Goal: Task Accomplishment & Management: Manage account settings

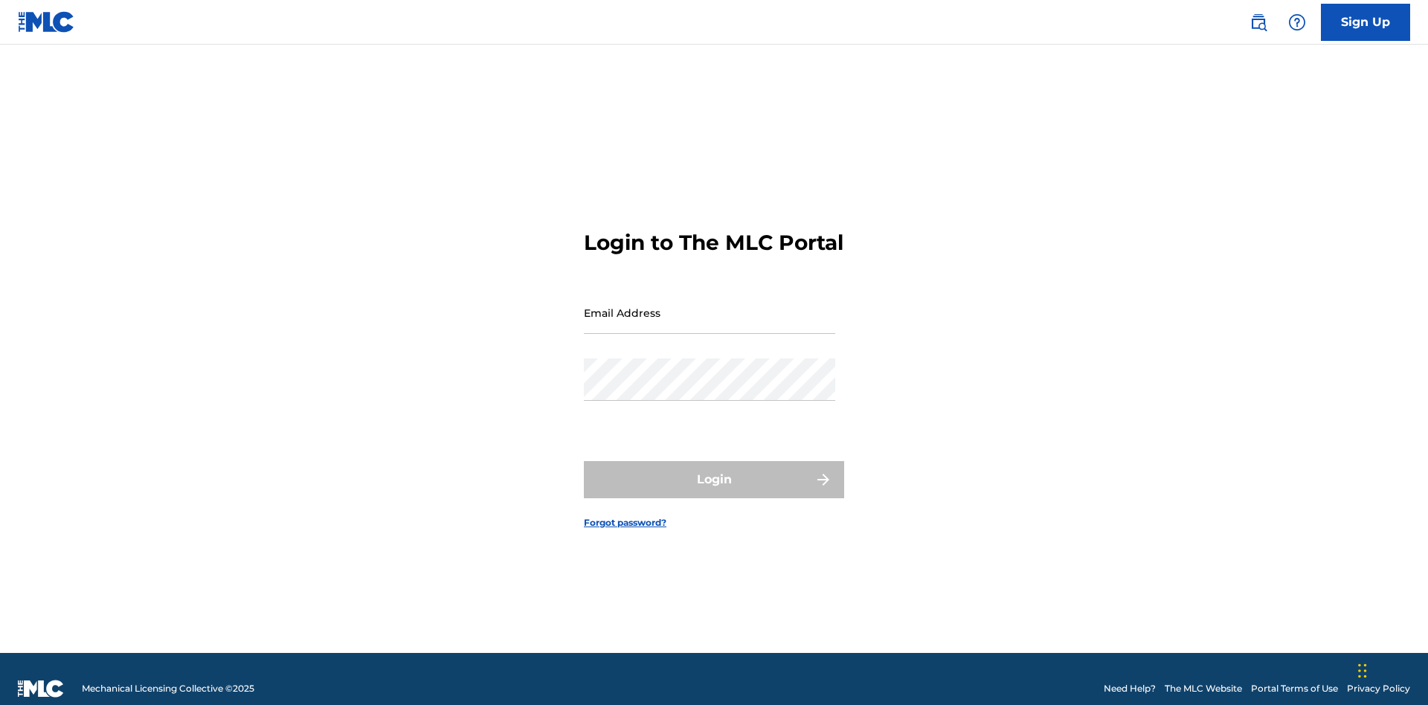
scroll to position [19, 0]
click at [709, 306] on input "Email Address" at bounding box center [709, 313] width 251 height 42
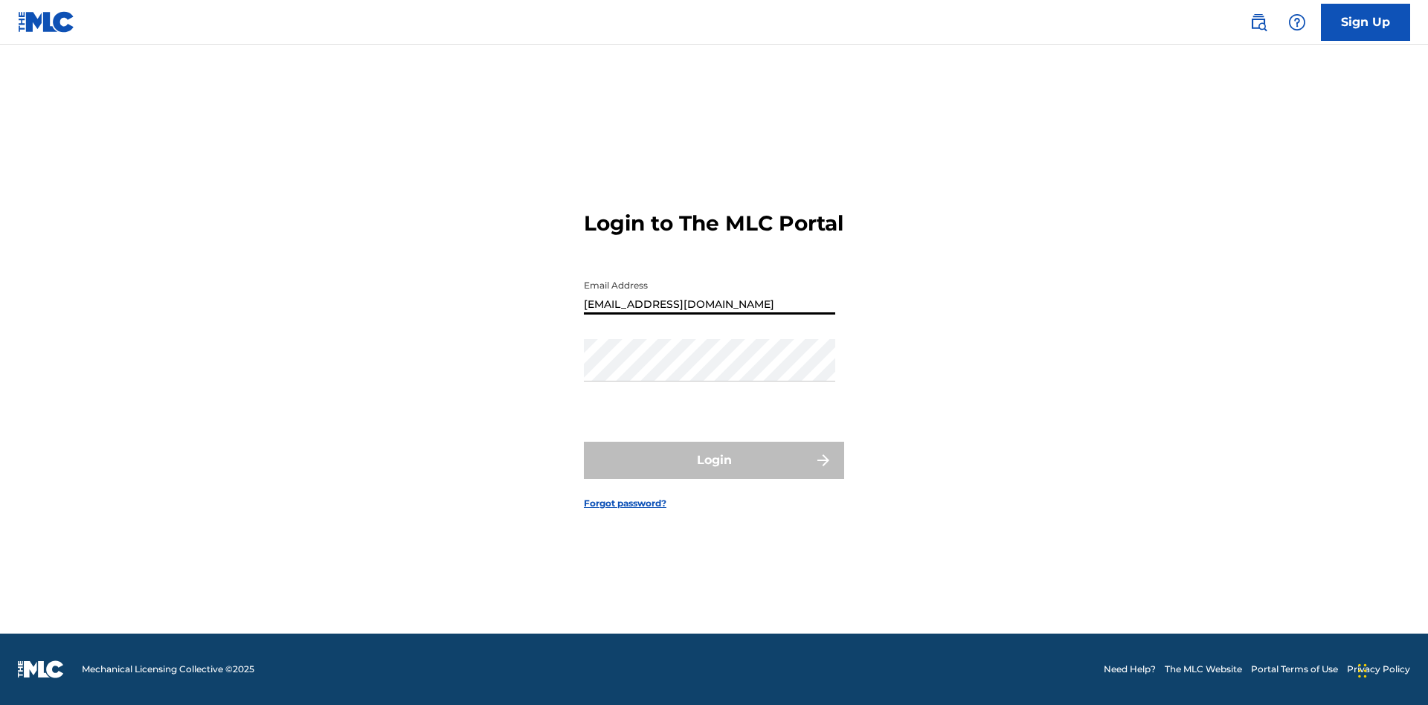
type input "[EMAIL_ADDRESS][DOMAIN_NAME]"
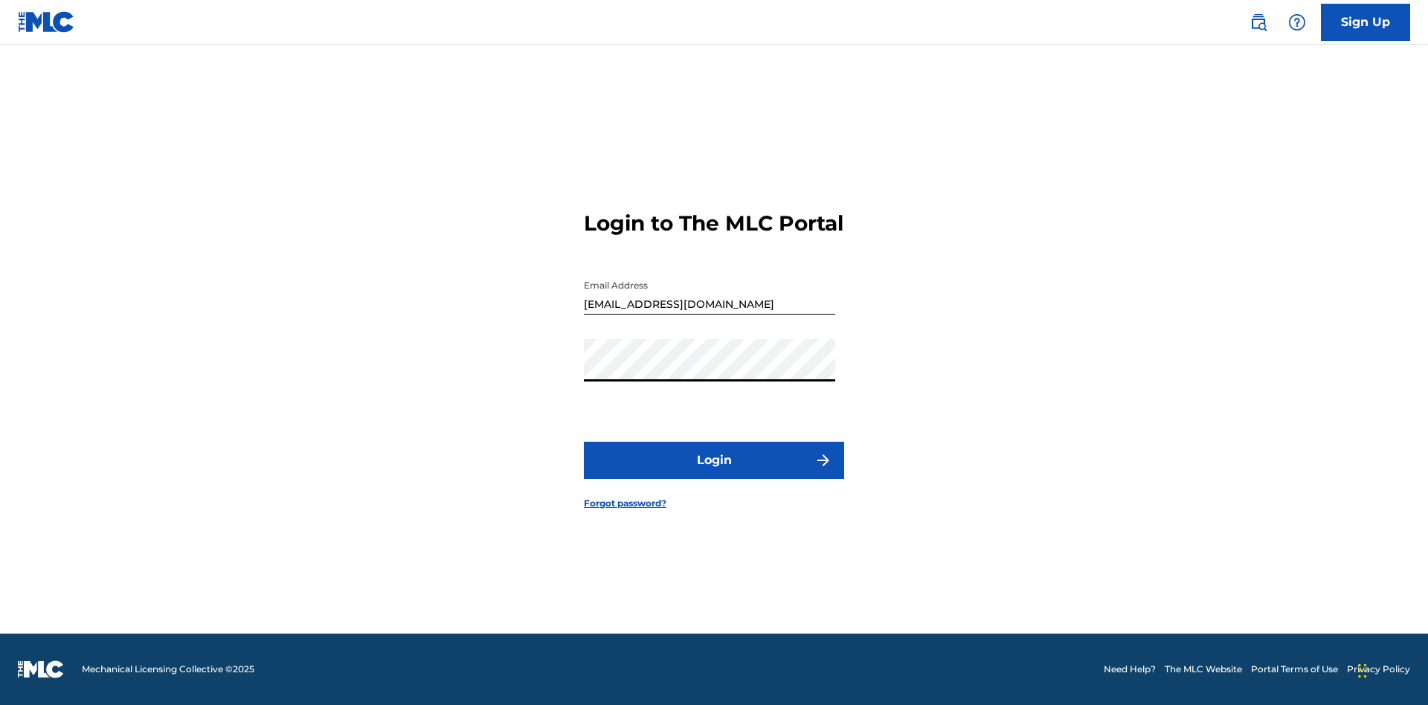
click at [714, 473] on button "Login" at bounding box center [714, 460] width 260 height 37
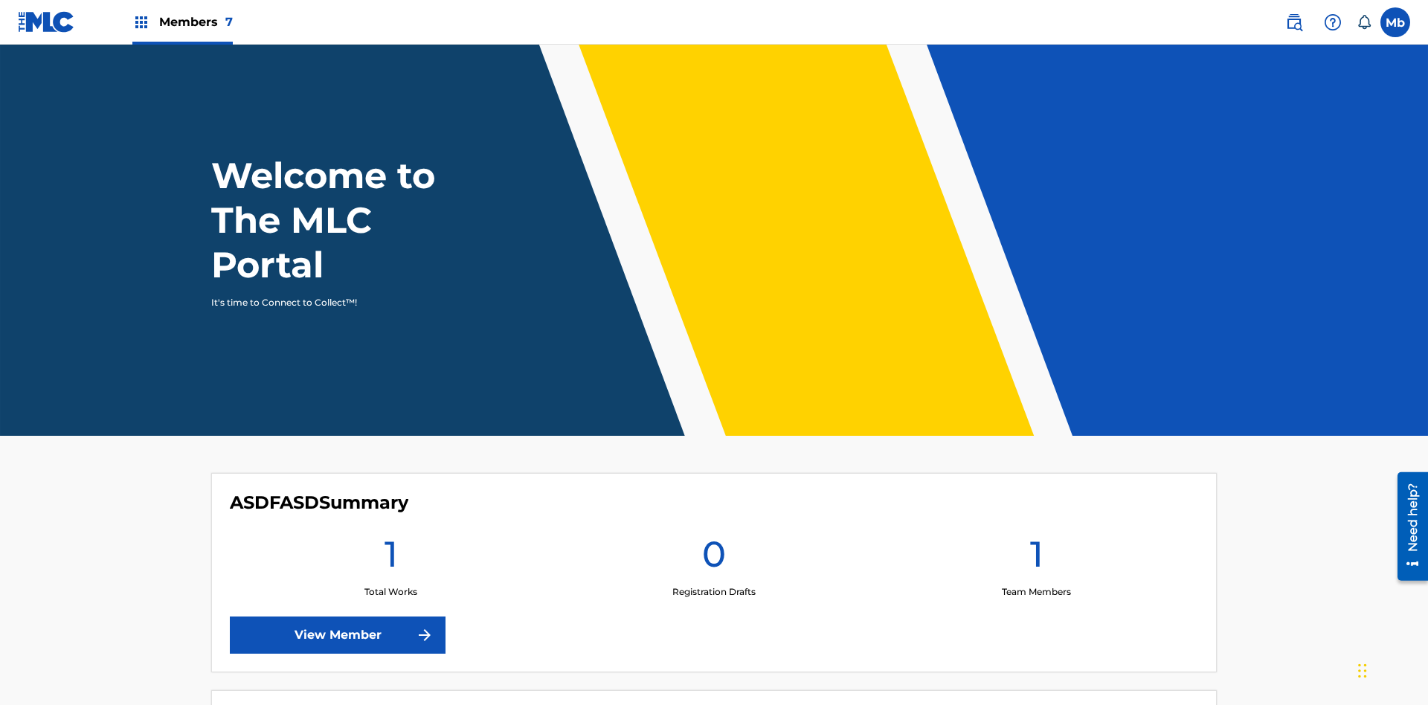
click at [1395, 22] on label at bounding box center [1395, 22] width 30 height 30
click at [1395, 22] on input "Mb MqR2Vjz1BA bnEgATzXdY [EMAIL_ADDRESS][DOMAIN_NAME] Notification Preferences …" at bounding box center [1395, 22] width 0 height 0
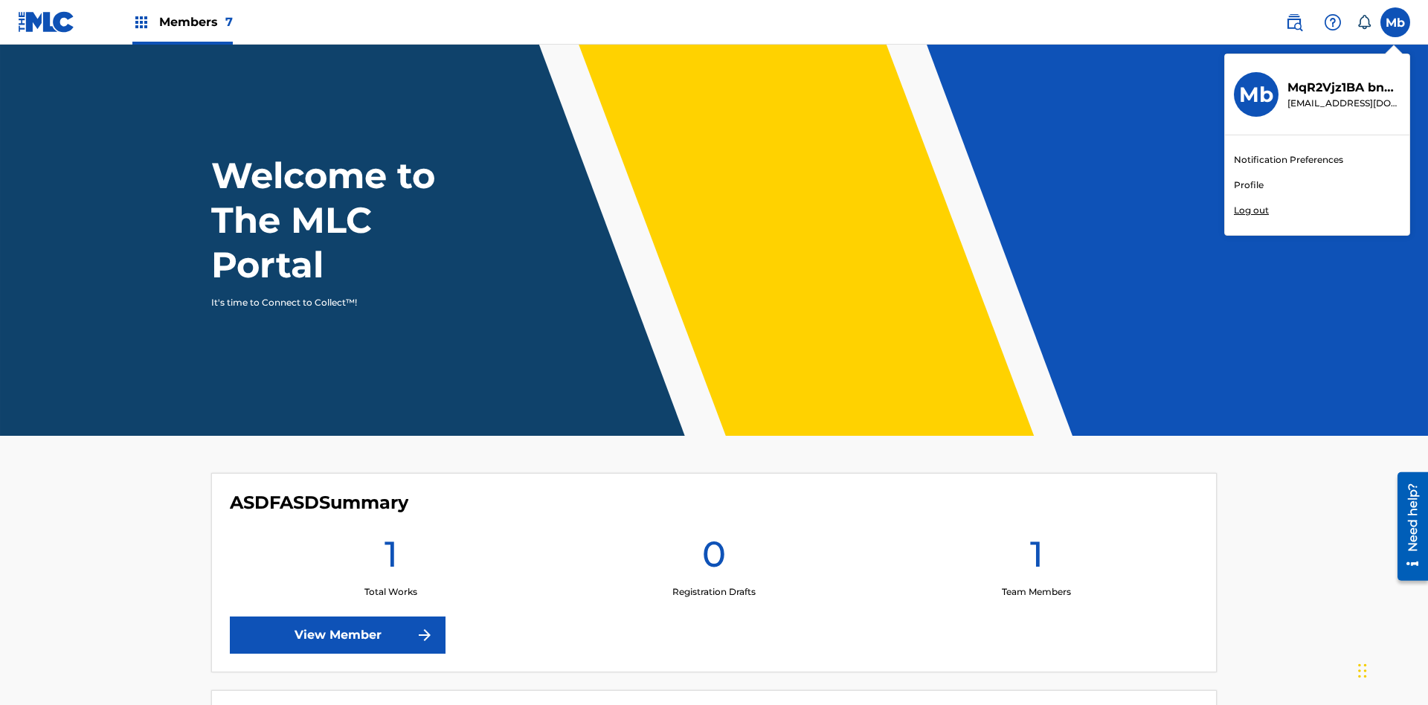
click at [1248, 185] on link "Profile" at bounding box center [1249, 184] width 30 height 13
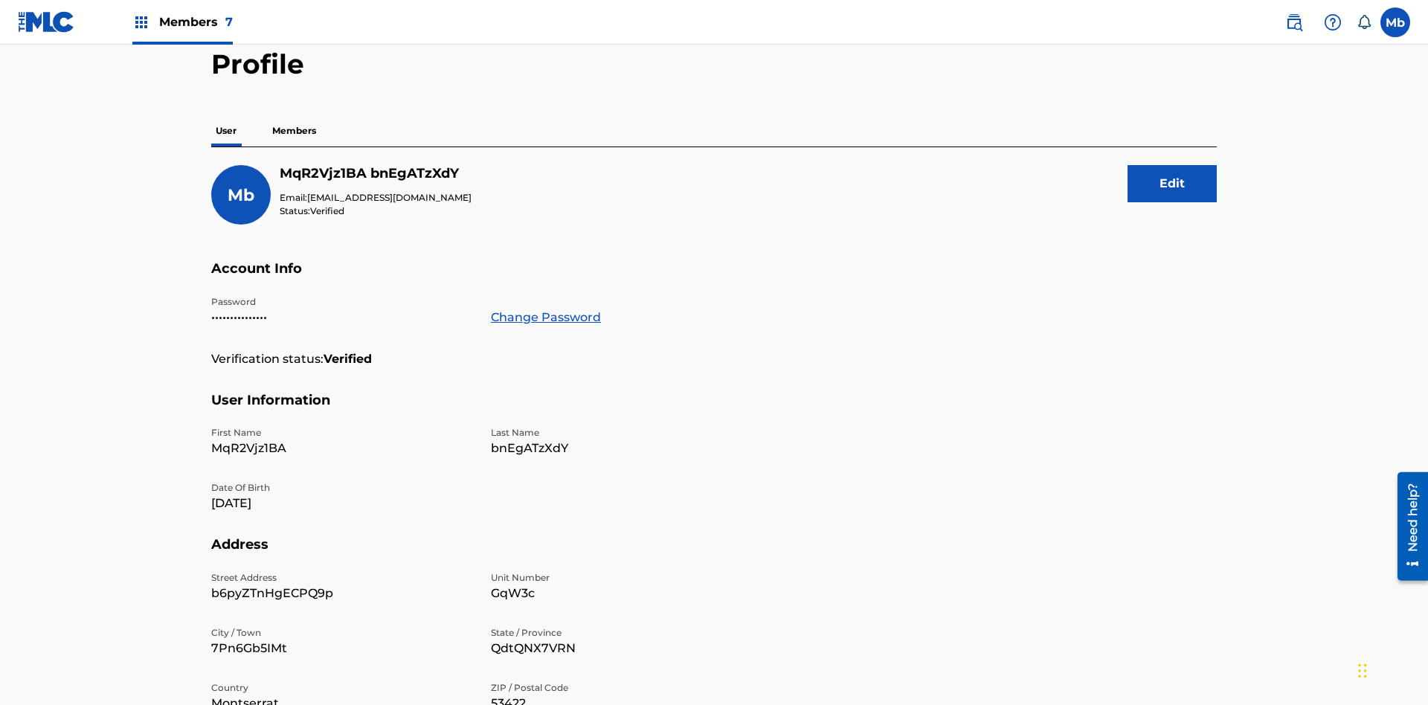
click at [1172, 165] on button "Edit" at bounding box center [1171, 183] width 89 height 37
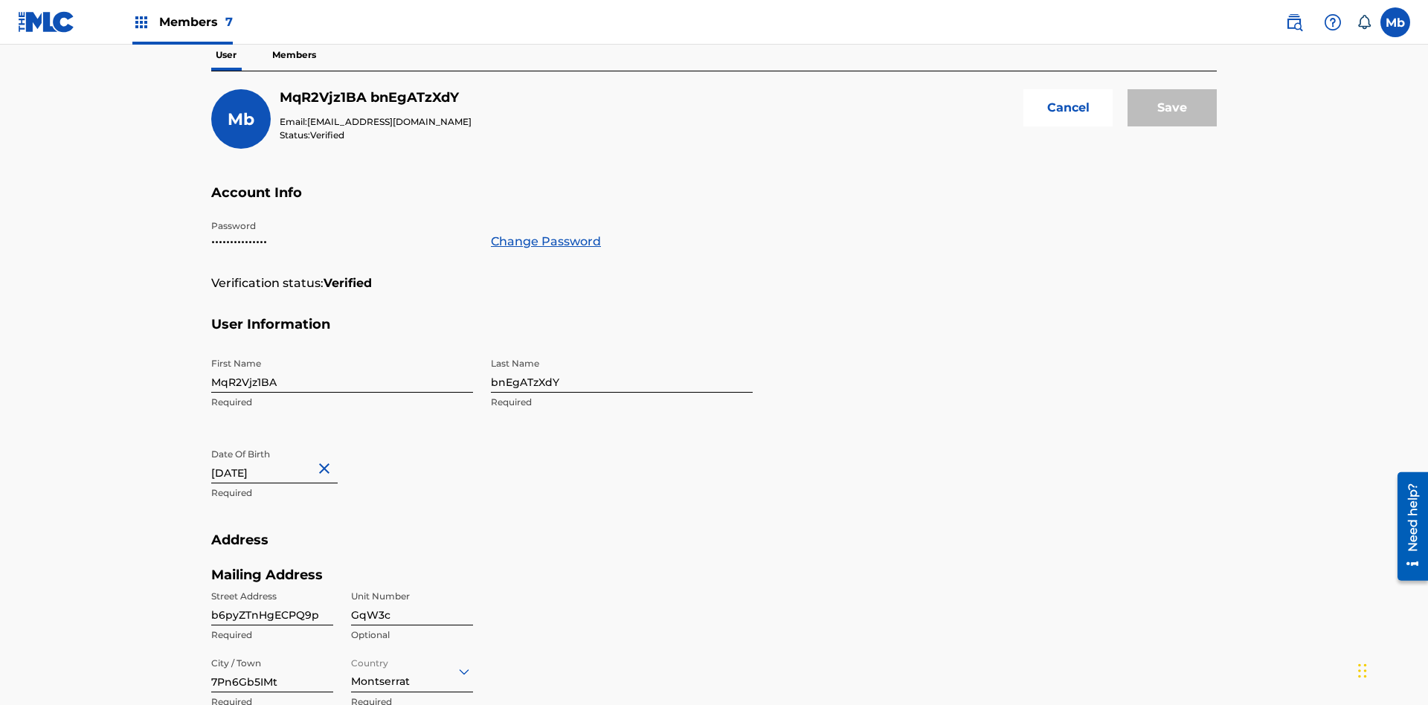
click at [342, 350] on input "MqR2Vjz1BA" at bounding box center [342, 371] width 262 height 42
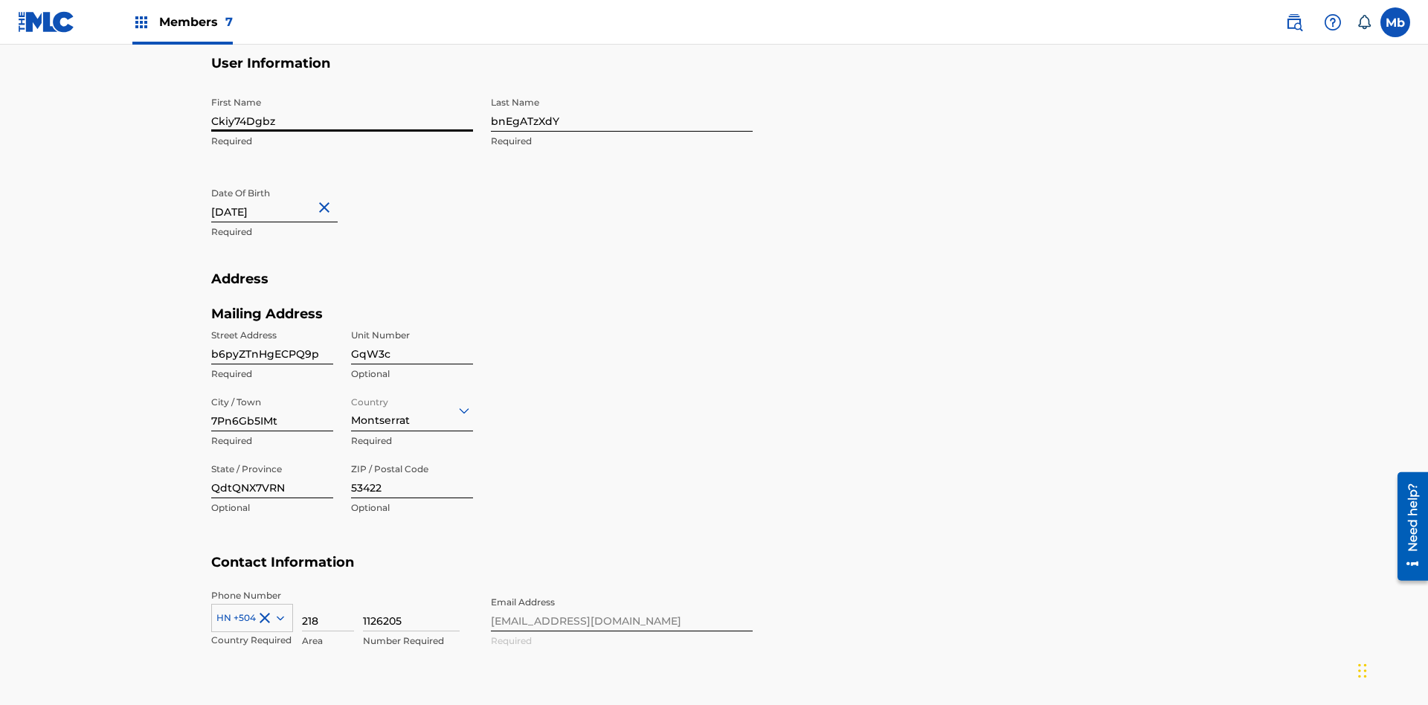
type input "Ckiy74Dgbz"
click at [622, 110] on input "bnEgATzXdY" at bounding box center [622, 110] width 262 height 42
type input "HJb7efsAuv"
click at [286, 180] on input "[DATE]" at bounding box center [274, 201] width 126 height 42
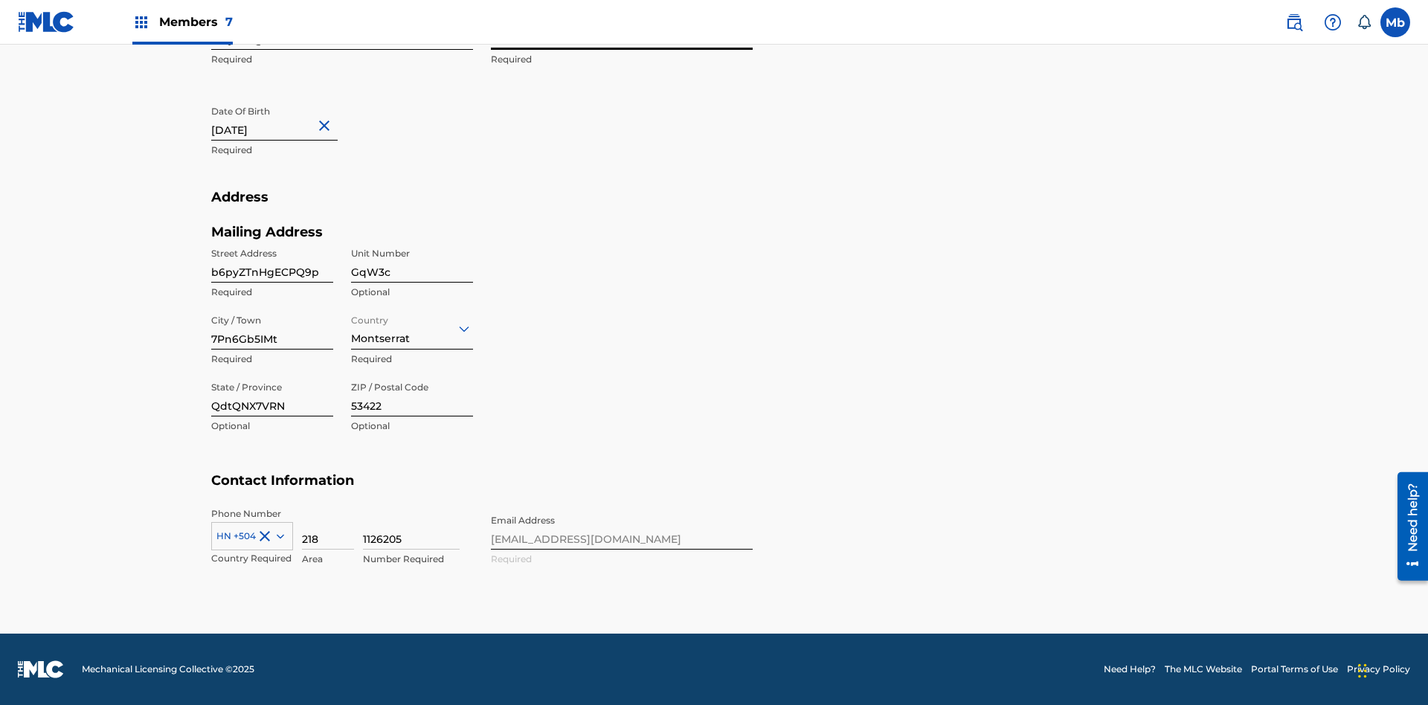
select select "8"
select select "2024"
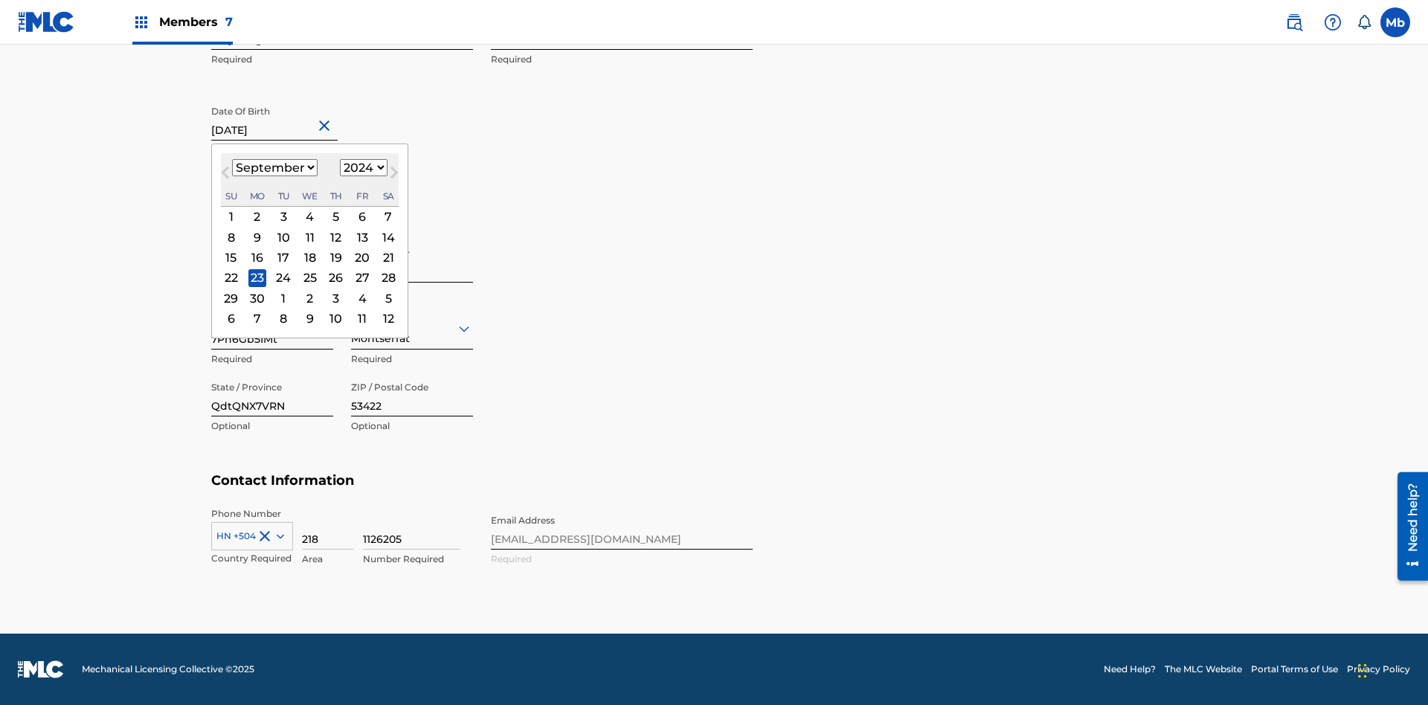
click at [274, 168] on select "January February March April May June July August September October November De…" at bounding box center [275, 167] width 86 height 17
select select "5"
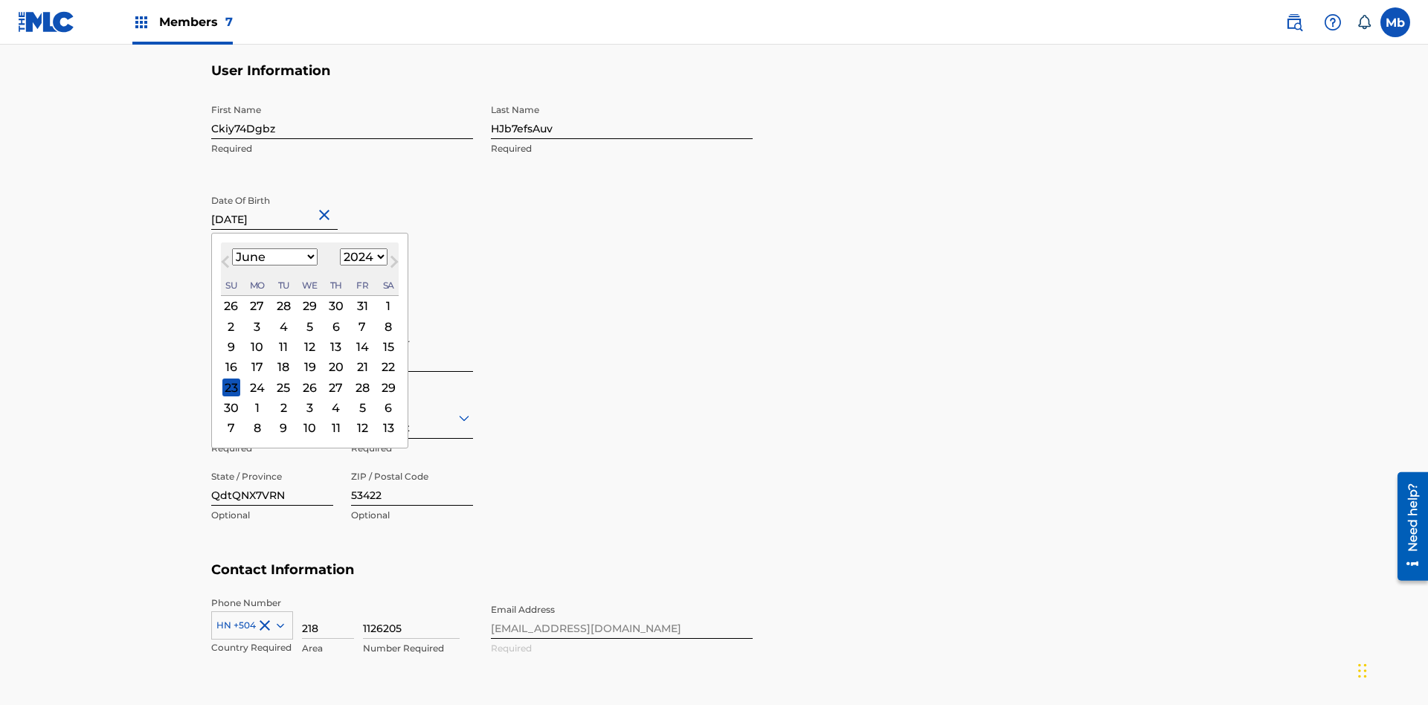
click at [361, 257] on select "1900 1901 1902 1903 1904 1905 1906 1907 1908 1909 1910 1911 1912 1913 1914 1915…" at bounding box center [364, 256] width 48 height 17
select select "2024"
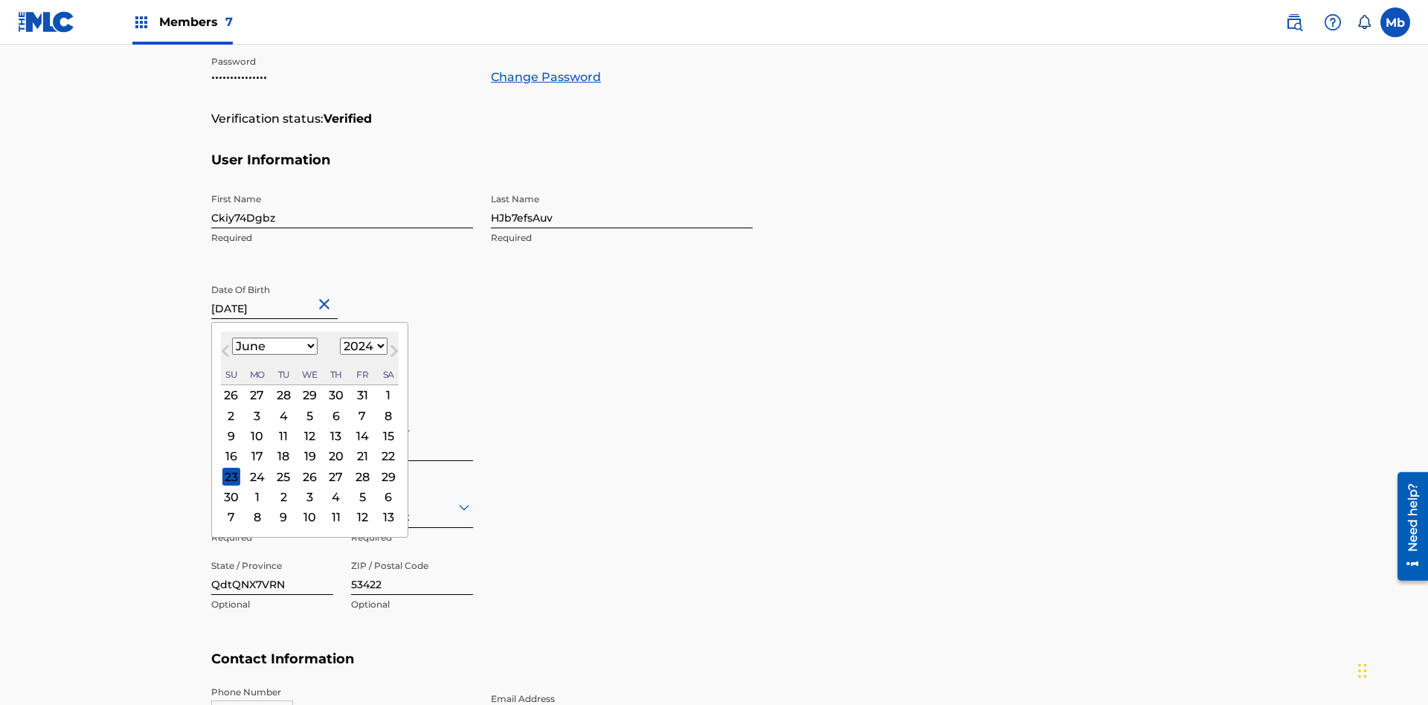
click at [361, 347] on select "1900 1901 1902 1903 1904 1905 1906 1907 1908 1909 1910 1911 1912 1913 1914 1915…" at bounding box center [364, 346] width 48 height 17
click at [231, 428] on div "9" at bounding box center [231, 437] width 18 height 18
type input "[DATE]"
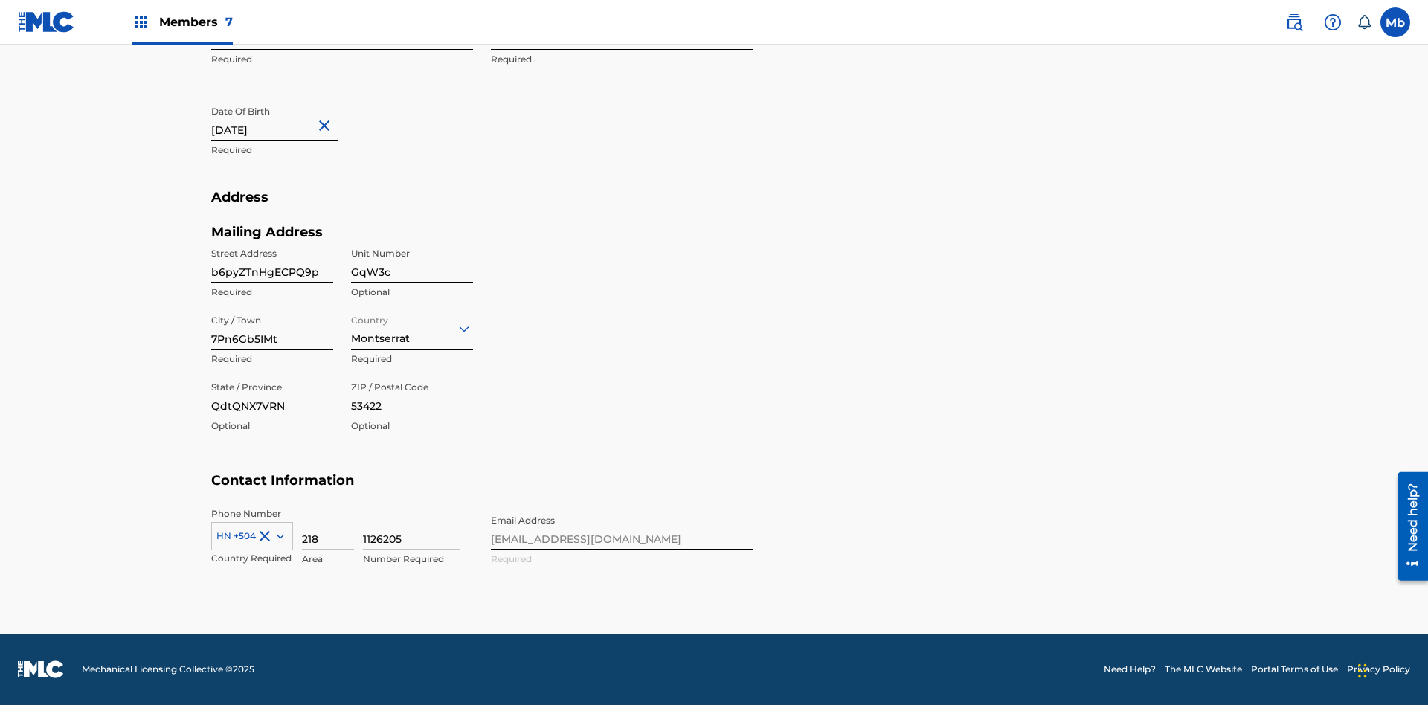
click at [272, 261] on input "b6pyZTnHgECPQ9p" at bounding box center [272, 261] width 122 height 42
type input "uZOkrtLv2NJ0UHA"
click at [412, 261] on input "GqW3c" at bounding box center [412, 261] width 122 height 42
type input "0daIv"
click at [272, 328] on input "7Pn6Gb5IMt" at bounding box center [272, 328] width 122 height 42
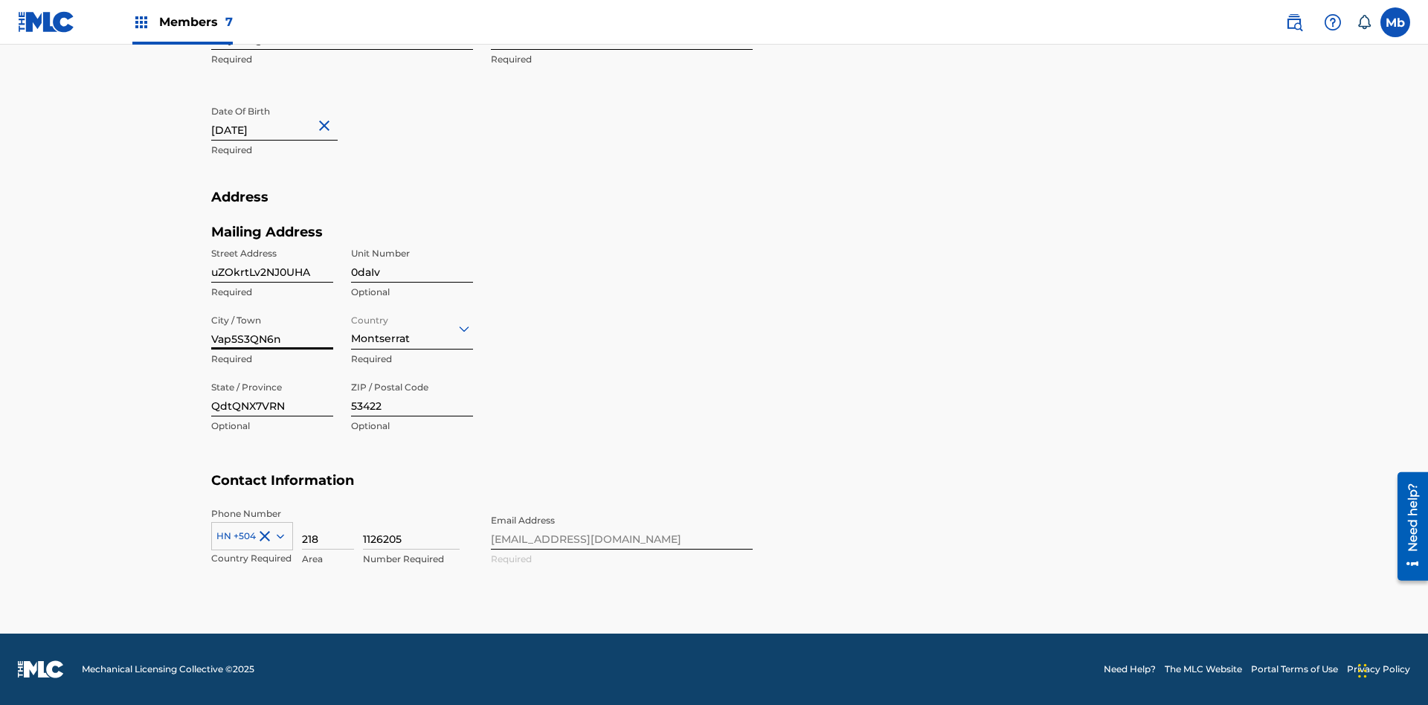
type input "Vap5S3QN6n"
click at [352, 328] on input "Country" at bounding box center [352, 329] width 3 height 16
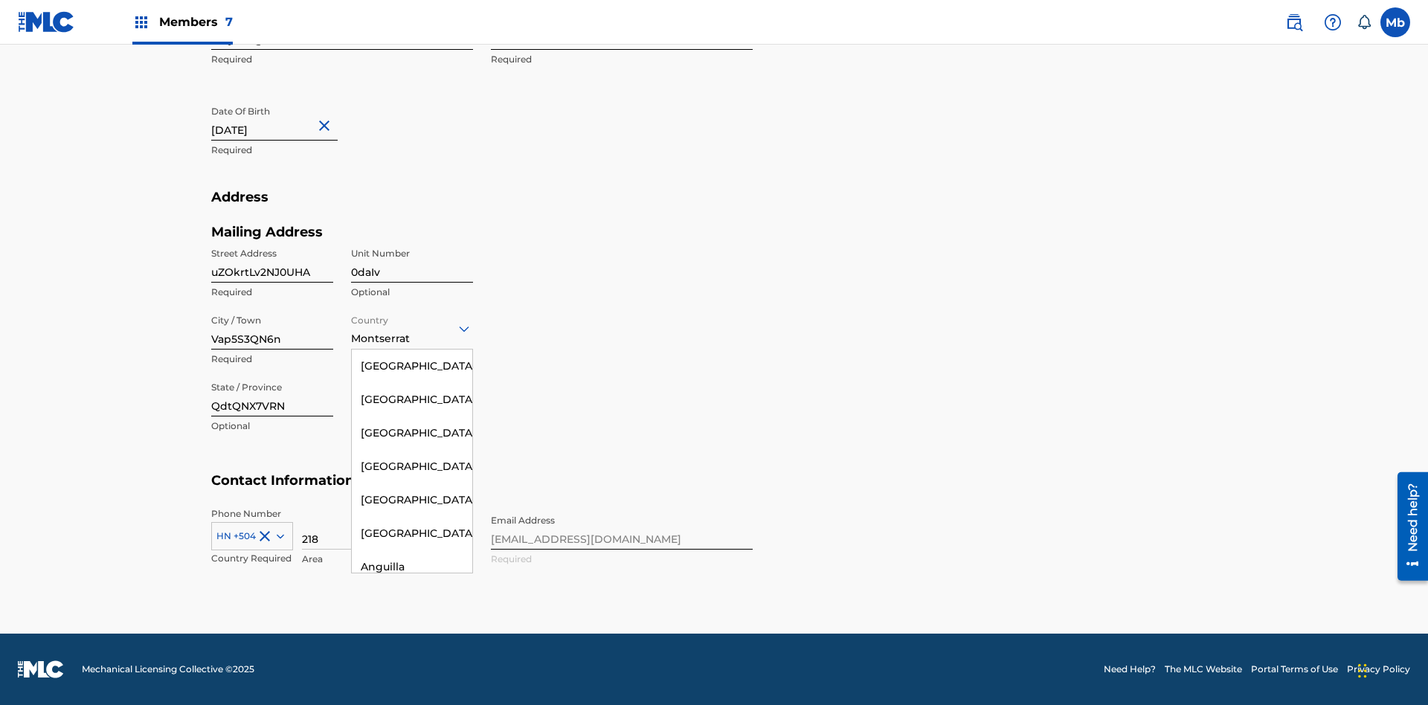
scroll to position [4587, 0]
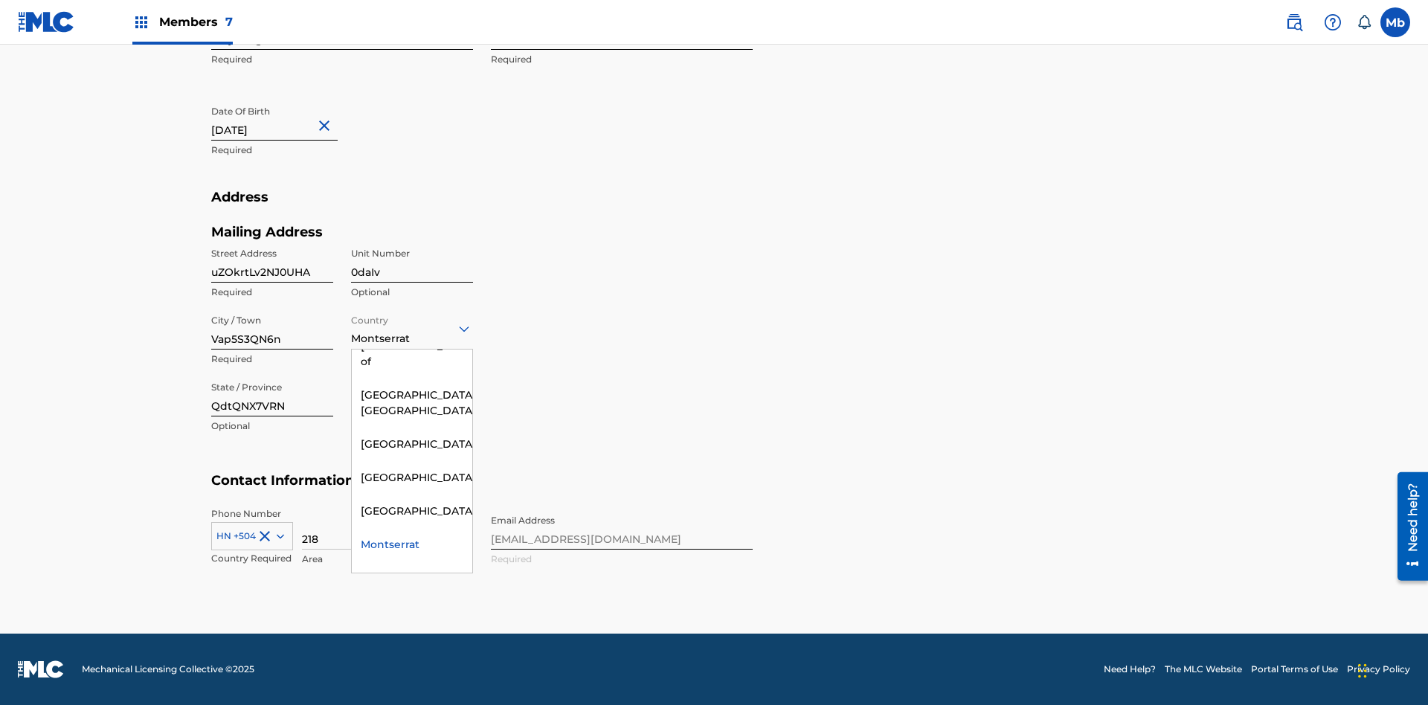
click at [272, 395] on input "QdtQNX7VRN" at bounding box center [272, 395] width 122 height 42
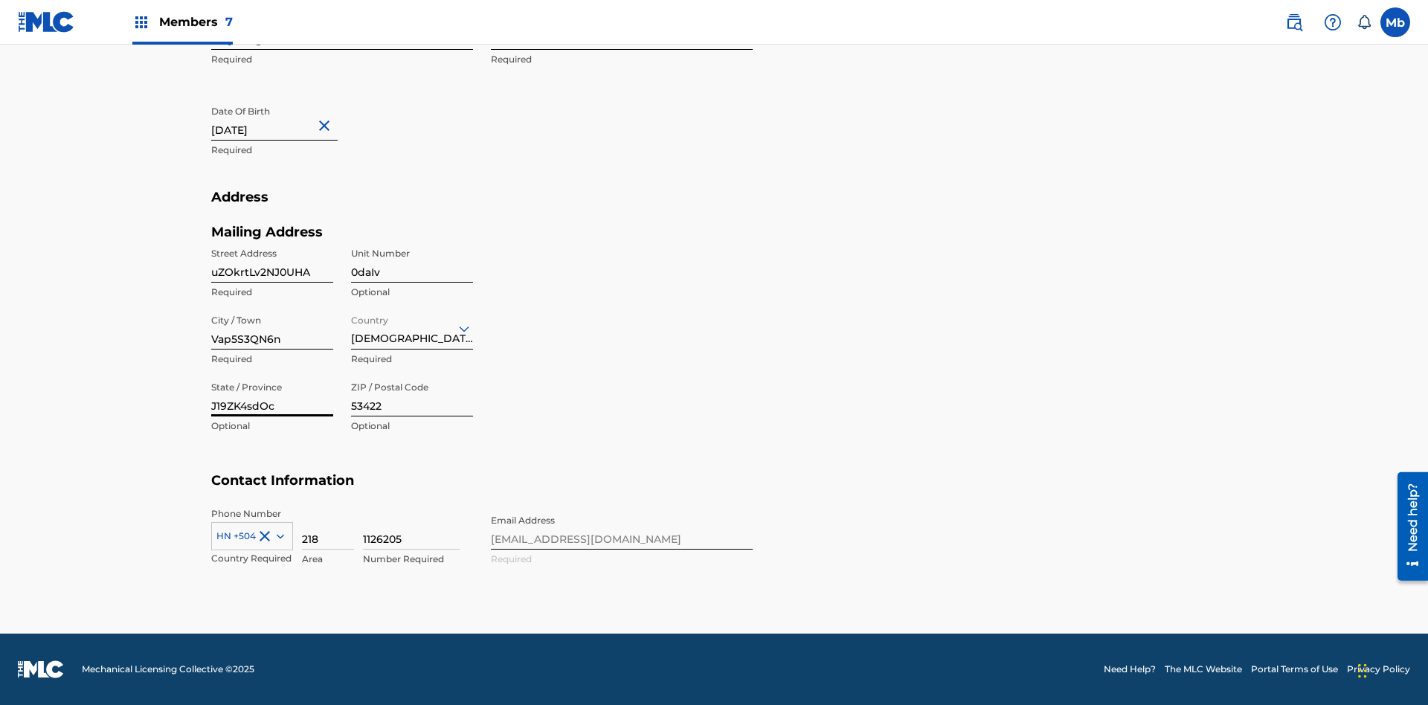
type input "J19ZK4sdOc"
click at [412, 395] on input "53422" at bounding box center [412, 395] width 122 height 42
type input "22587"
click at [277, 535] on icon at bounding box center [280, 536] width 7 height 4
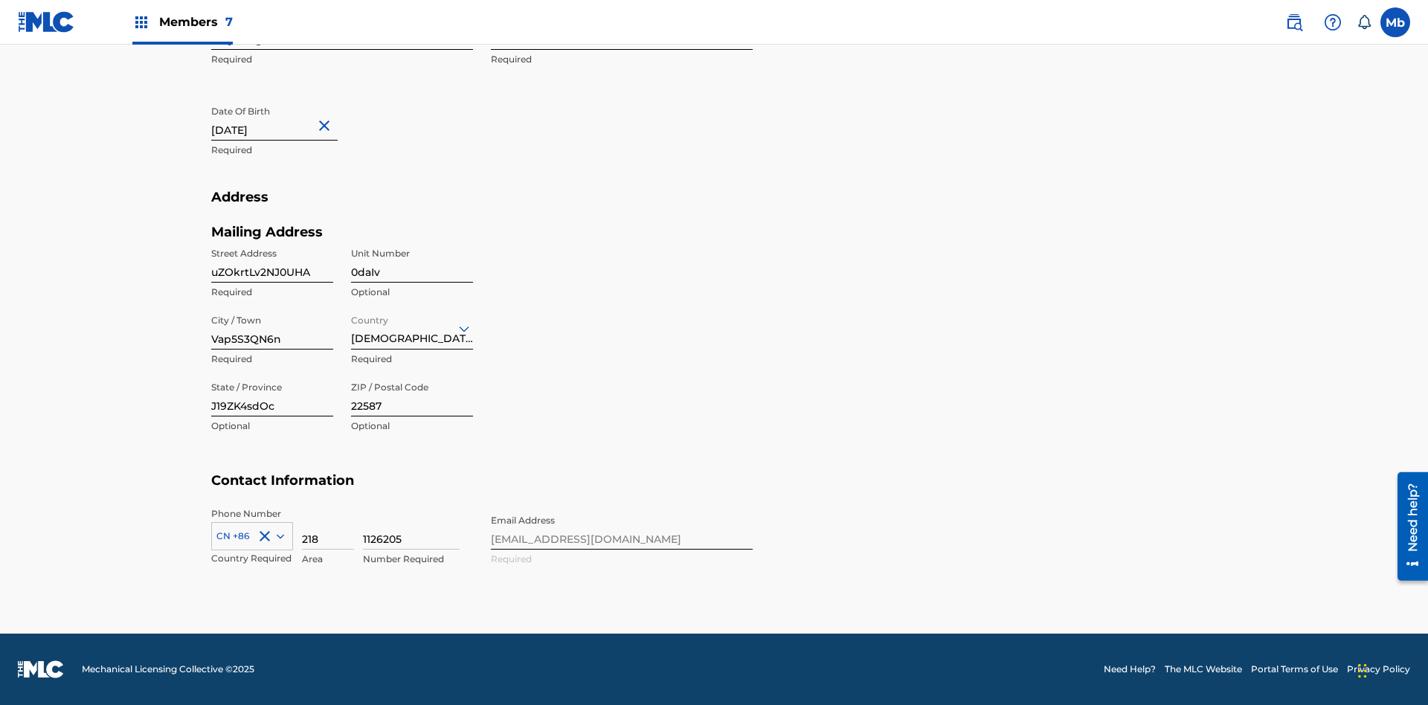
click at [328, 528] on input "218" at bounding box center [328, 528] width 52 height 42
type input "779"
click at [411, 528] on input "1126205" at bounding box center [411, 528] width 97 height 42
type input "7096698"
